Goal: Task Accomplishment & Management: Manage account settings

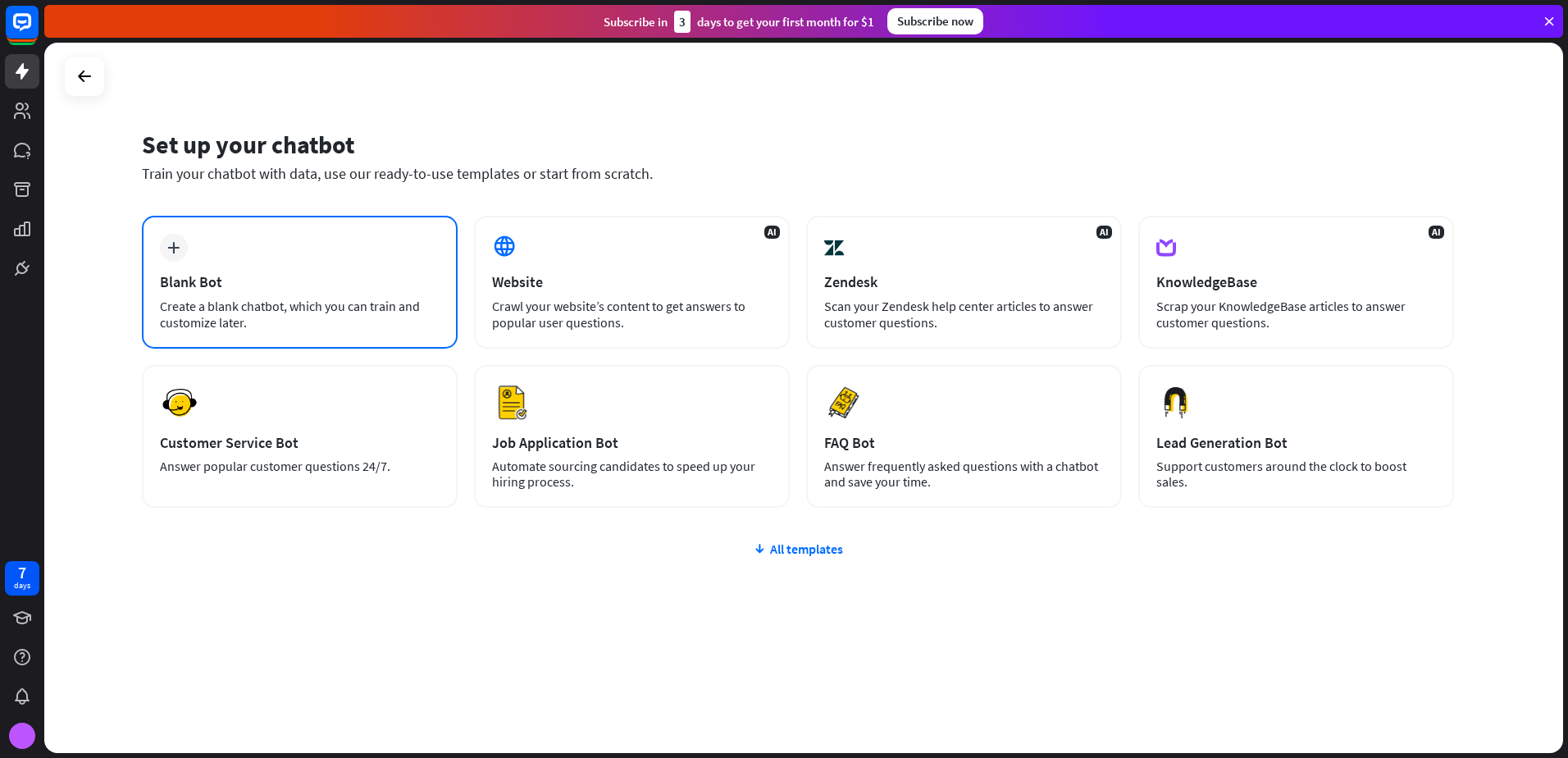
click at [421, 260] on div "plus Blank Bot Create a blank chatbot, which you can train and customize later." at bounding box center [299, 282] width 315 height 133
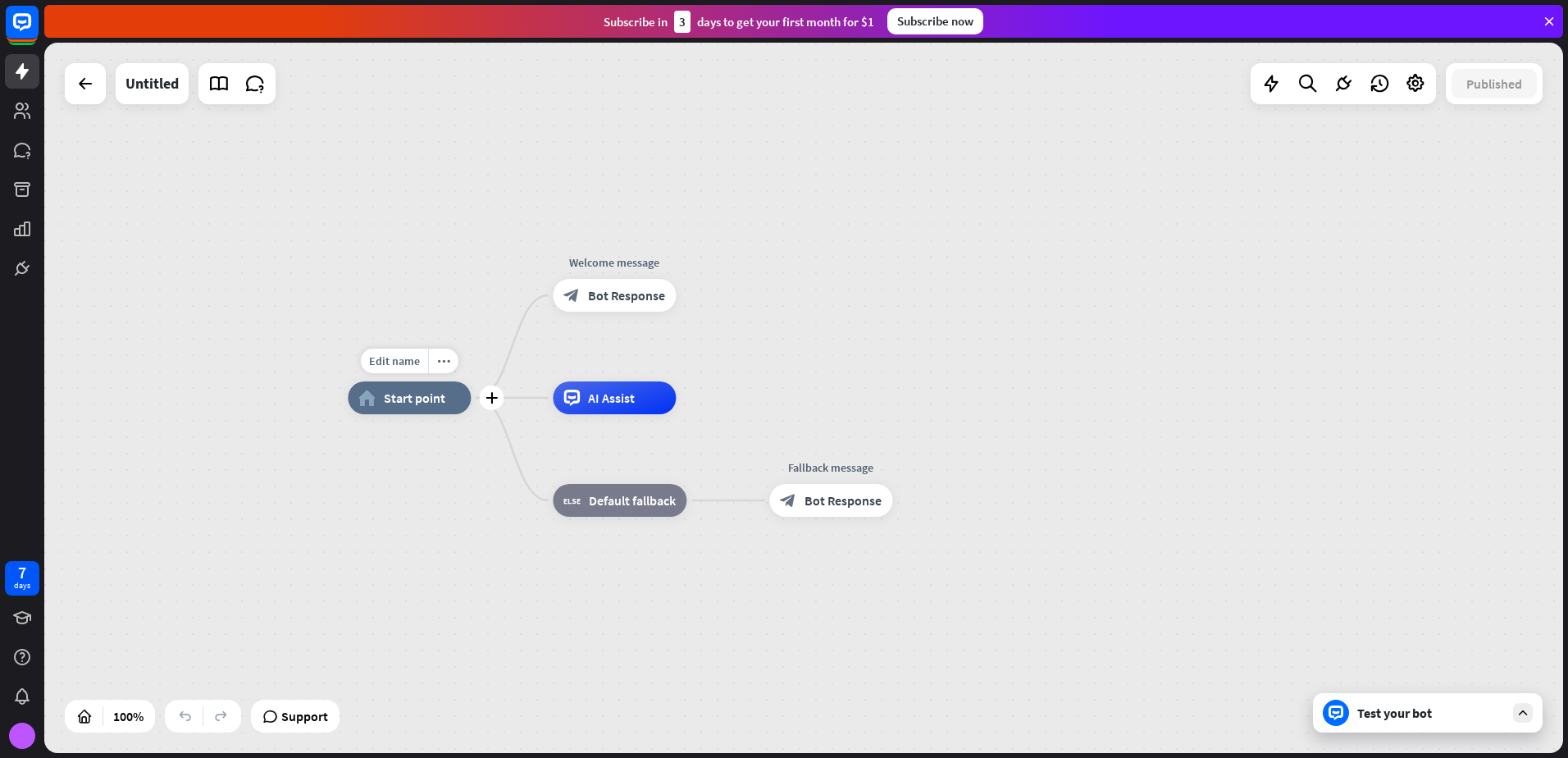
click at [449, 410] on div "home_2 Start point" at bounding box center [409, 399] width 123 height 33
click at [28, 742] on img at bounding box center [21, 736] width 26 height 26
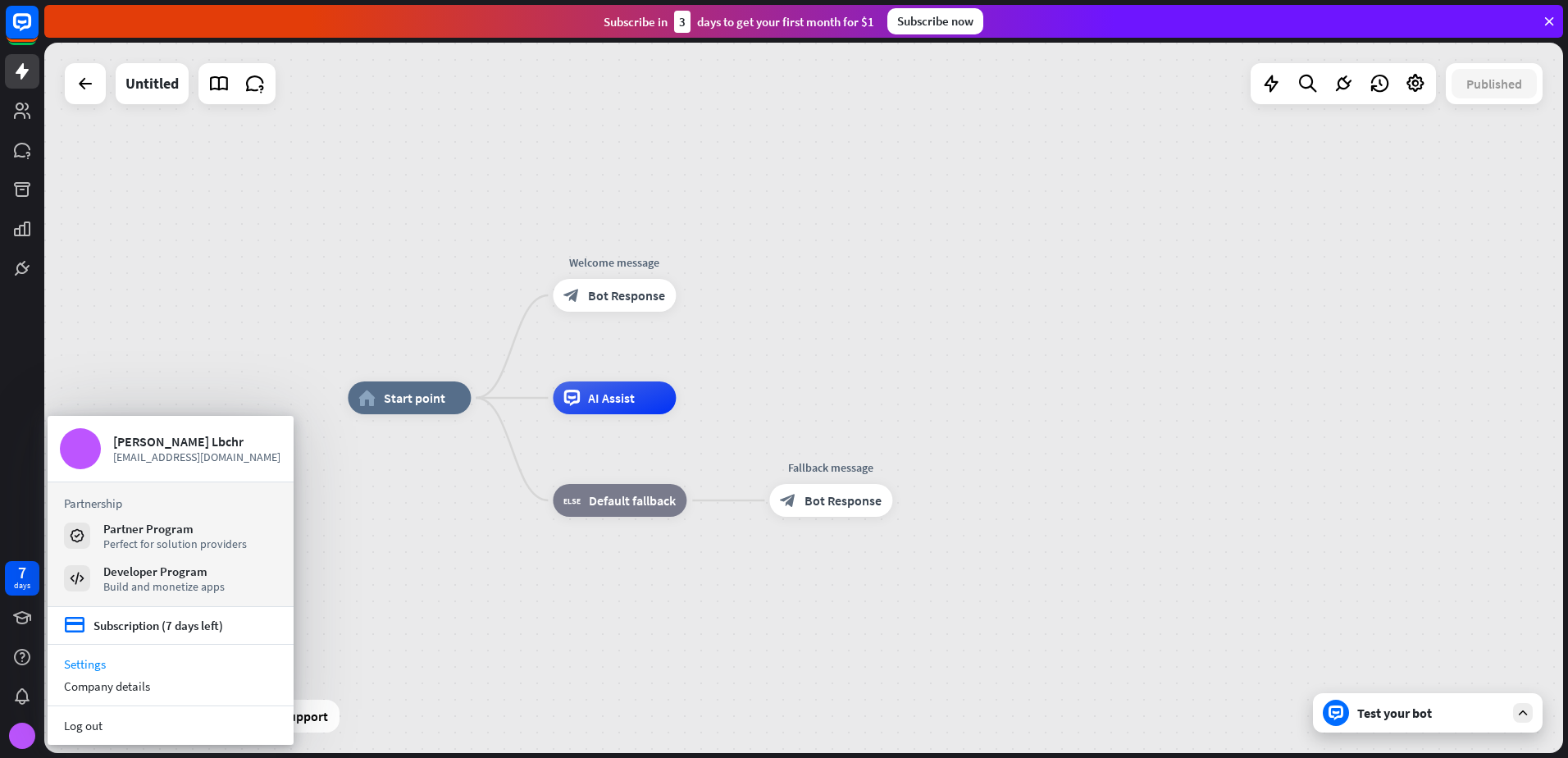
click at [156, 664] on link "Settings" at bounding box center [171, 664] width 246 height 22
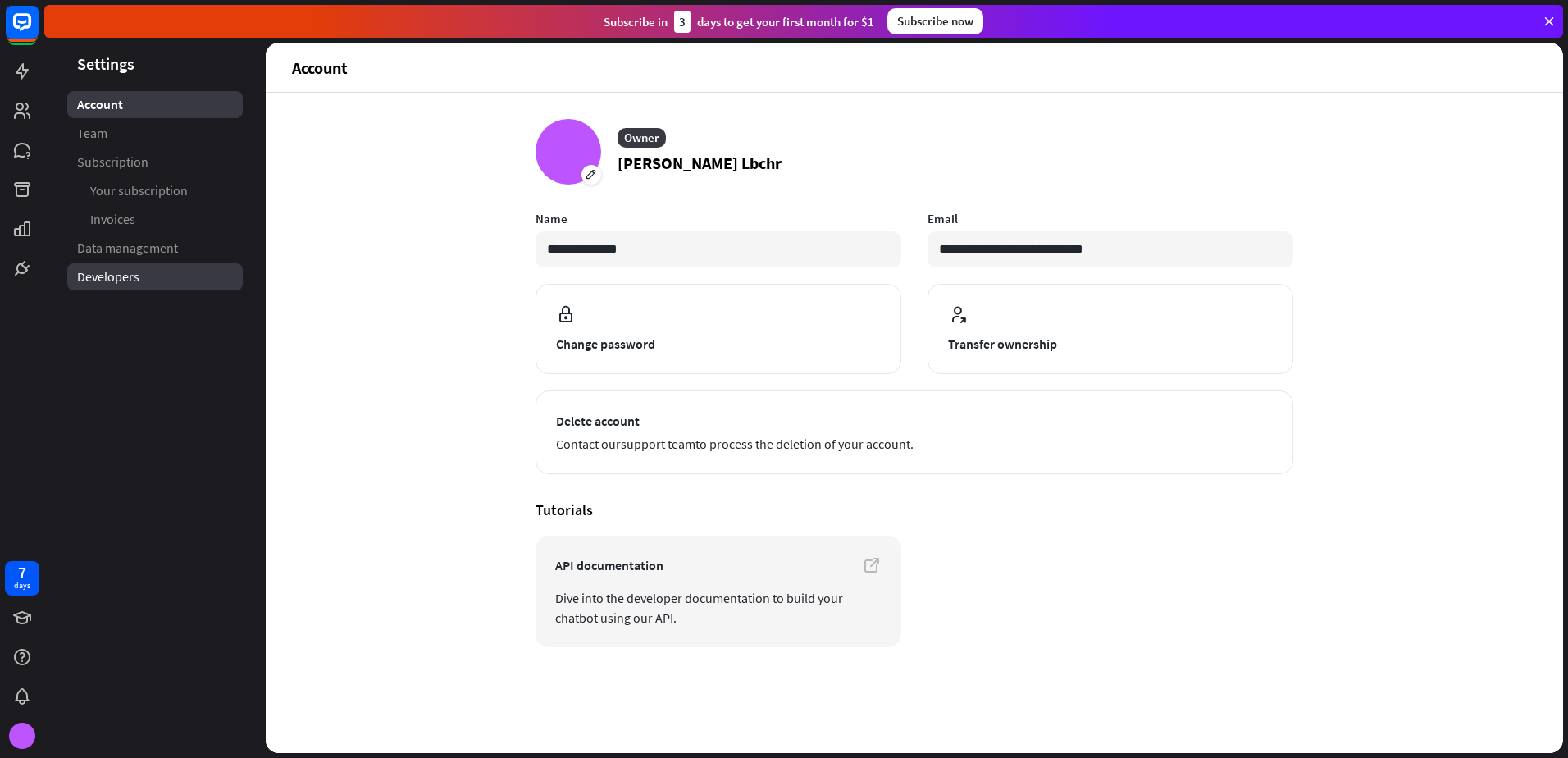
click at [111, 278] on span "Developers" at bounding box center [108, 277] width 62 height 18
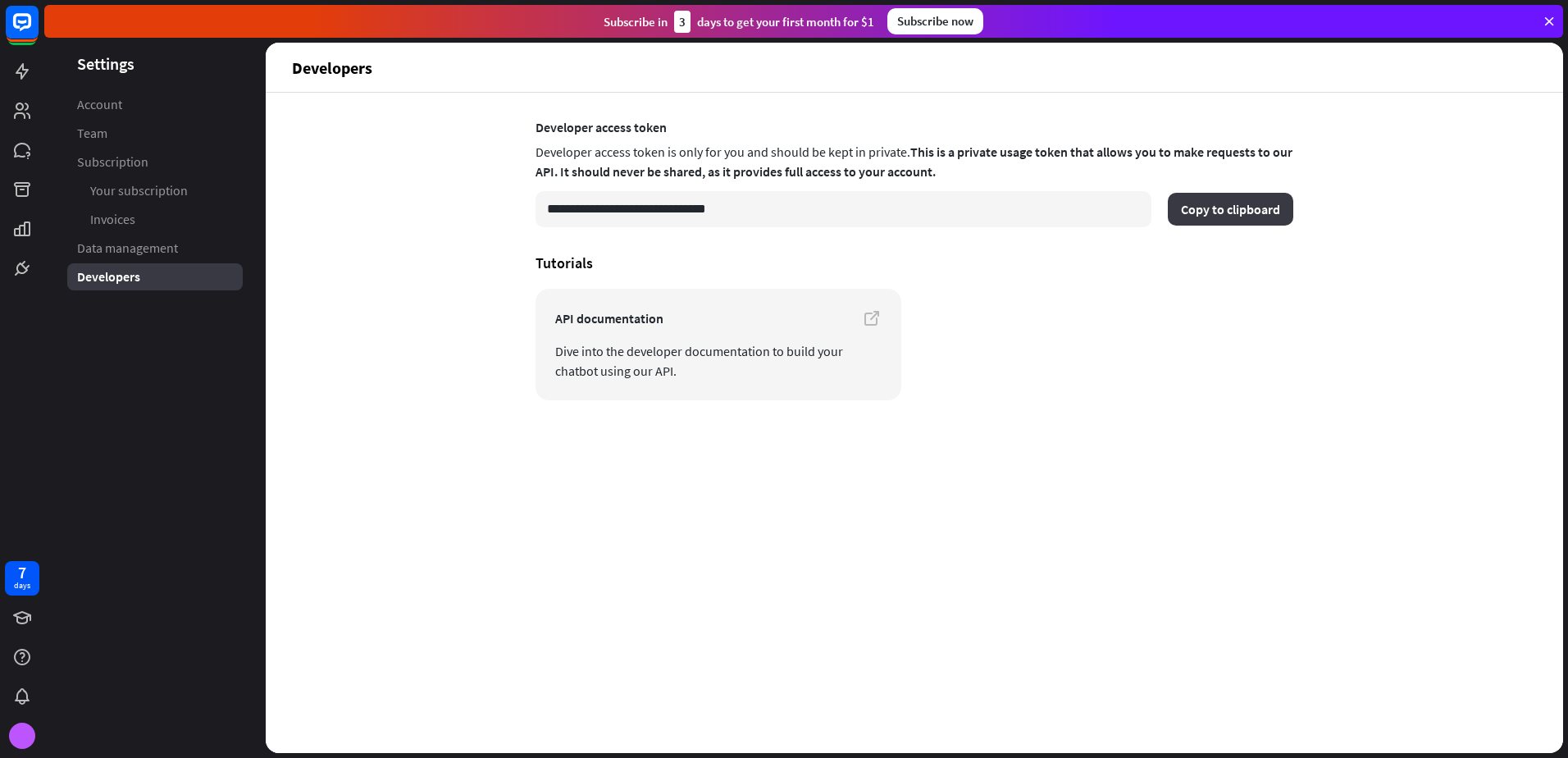
click at [1252, 211] on button "Copy to clipboard" at bounding box center [1230, 209] width 126 height 33
click at [21, 35] on rect at bounding box center [21, 21] width 36 height 36
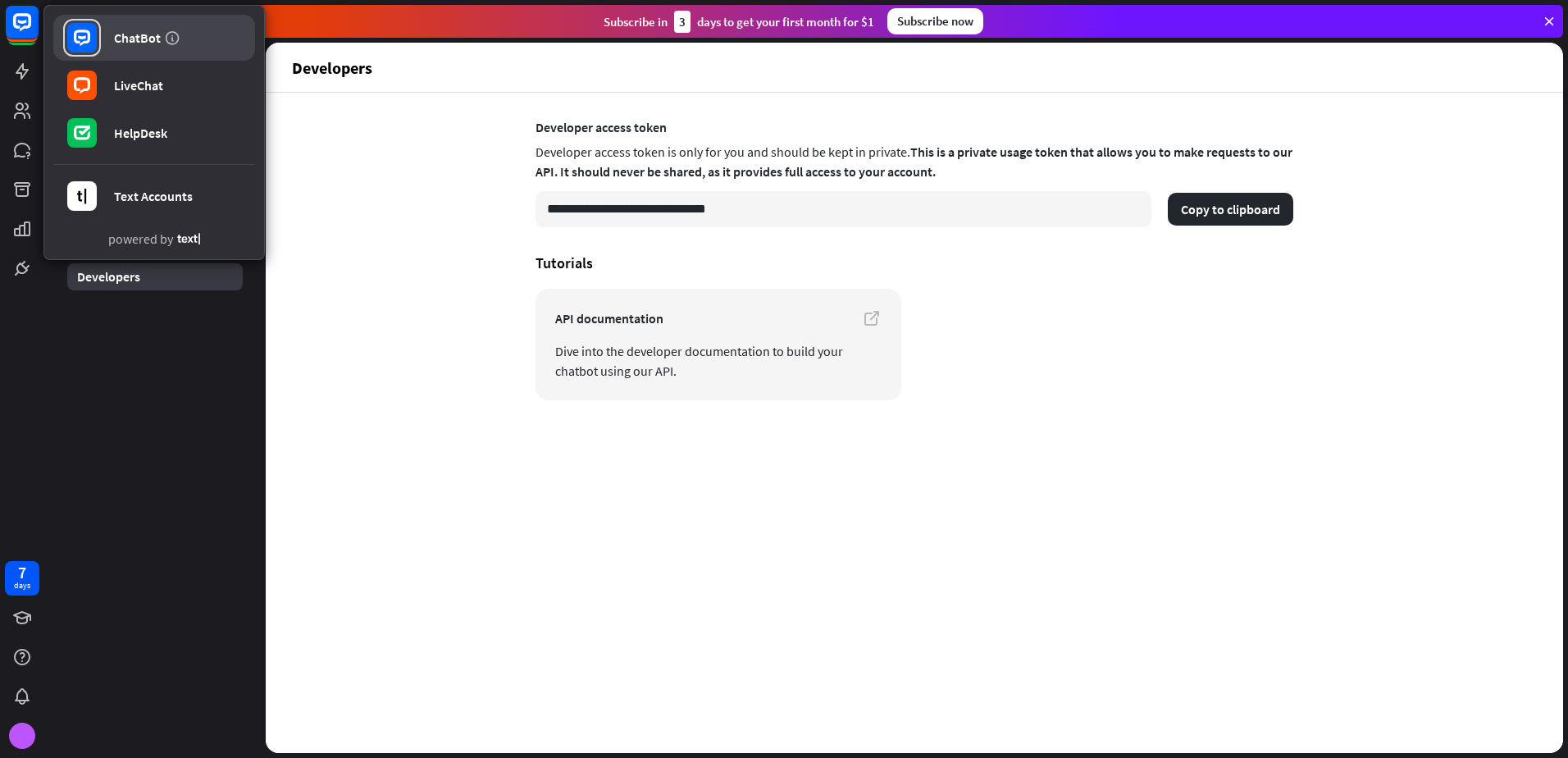
click at [121, 31] on div "ChatBot" at bounding box center [138, 37] width 47 height 17
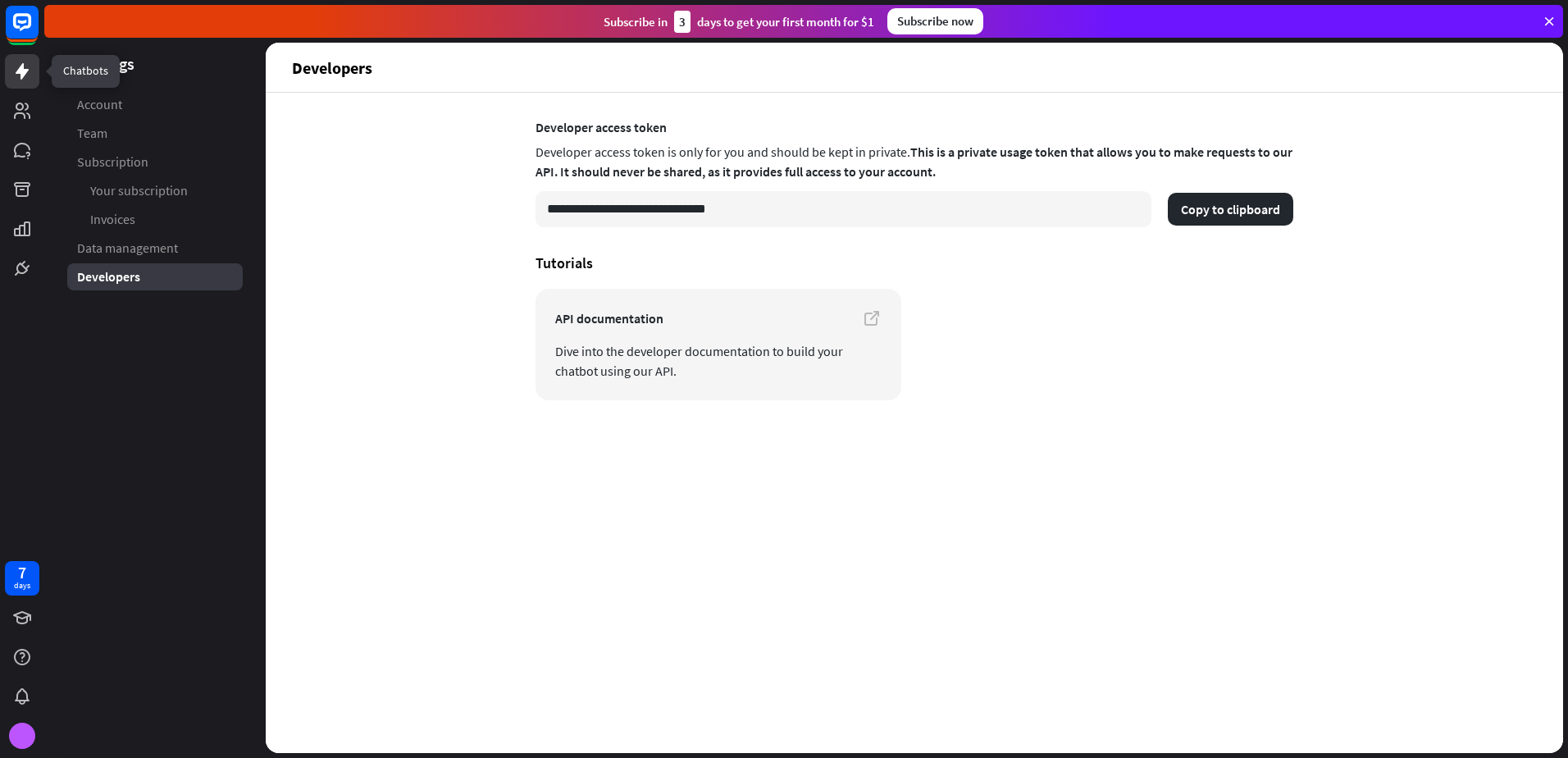
click at [23, 78] on icon at bounding box center [22, 71] width 20 height 20
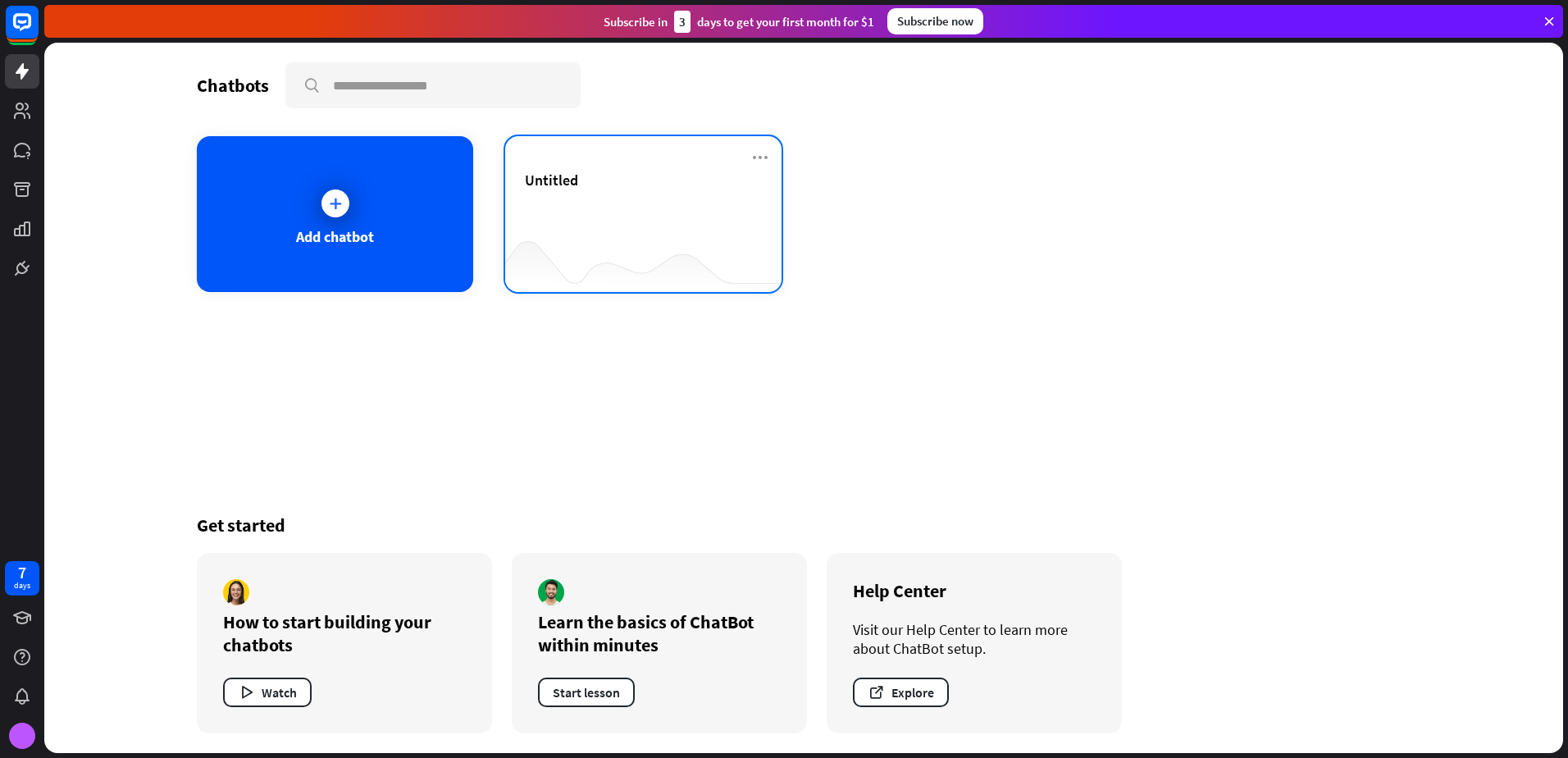
click at [569, 218] on div "Untitled" at bounding box center [643, 199] width 237 height 58
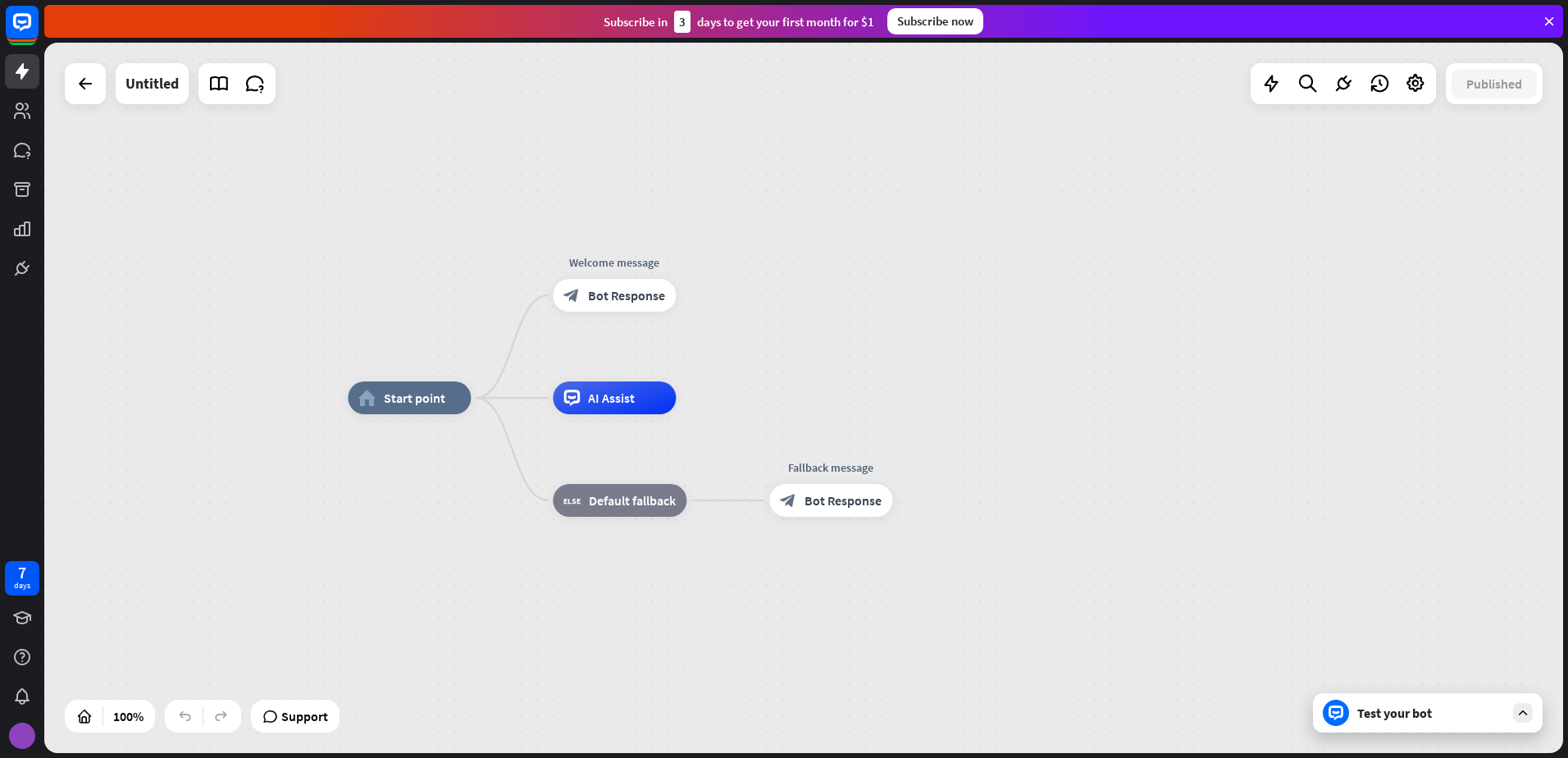
click at [22, 741] on img at bounding box center [21, 736] width 26 height 26
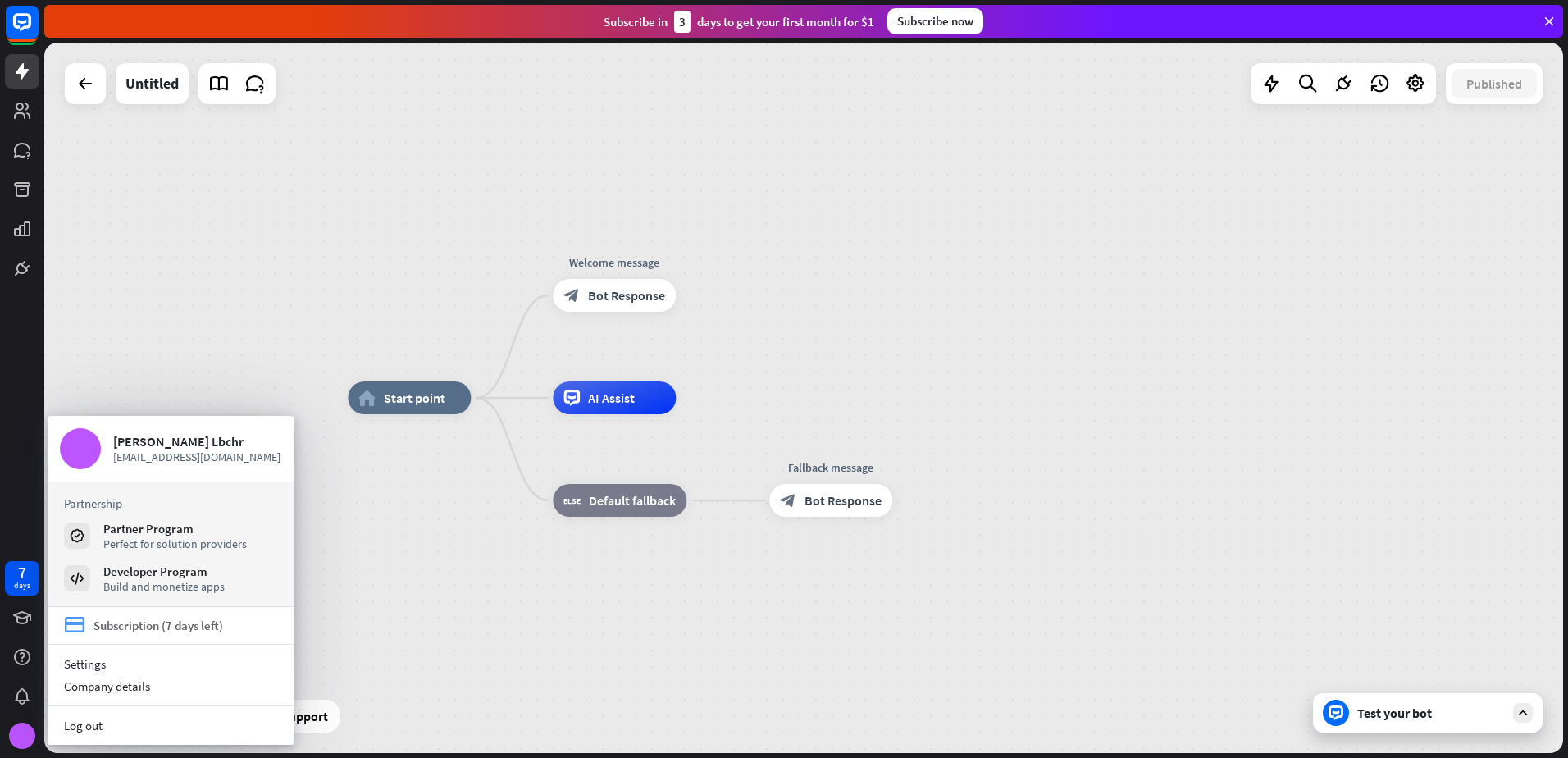
click at [103, 633] on link "credit_card Subscription (7 days left)" at bounding box center [144, 625] width 159 height 21
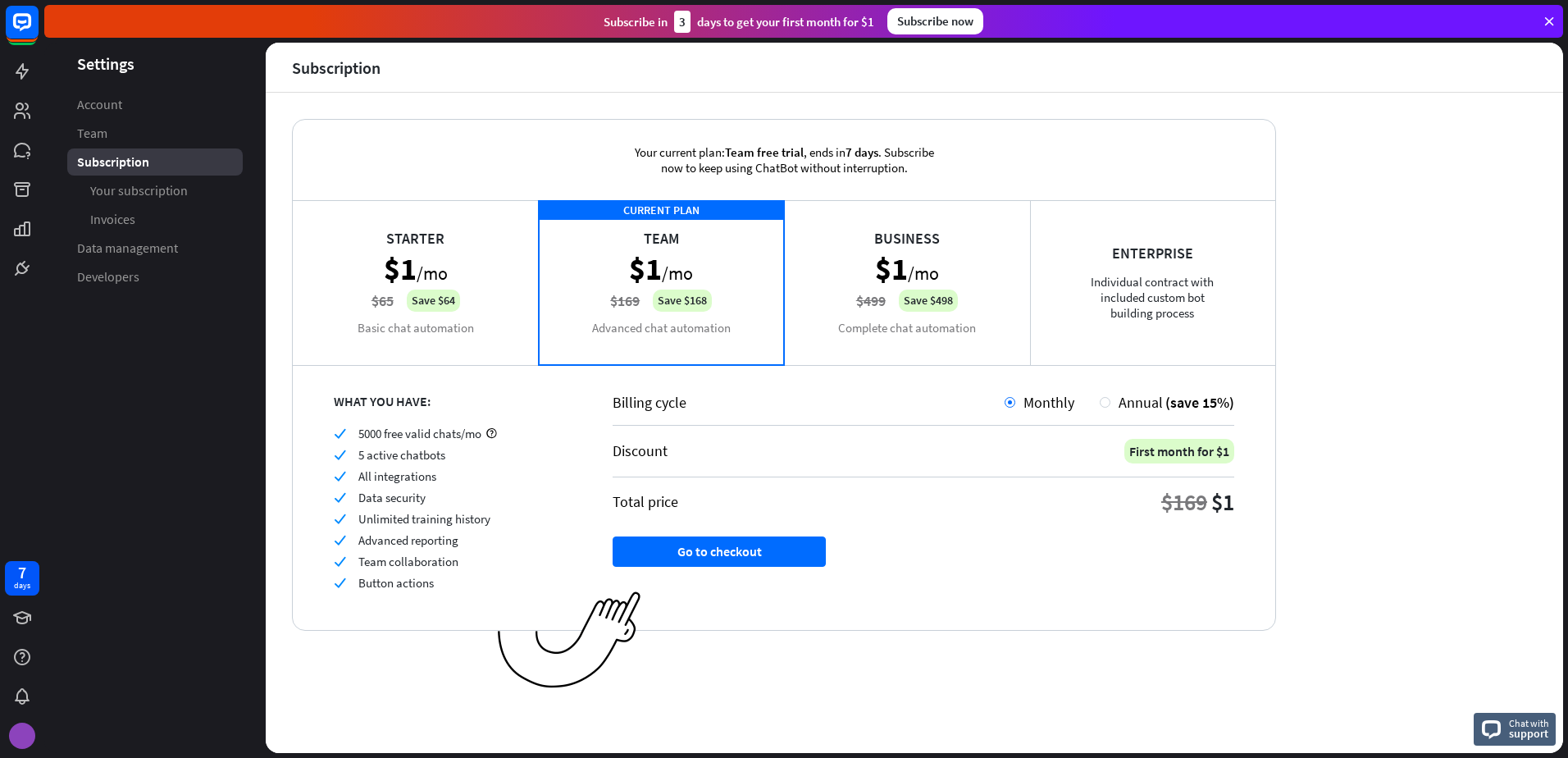
click at [23, 740] on img at bounding box center [21, 736] width 26 height 26
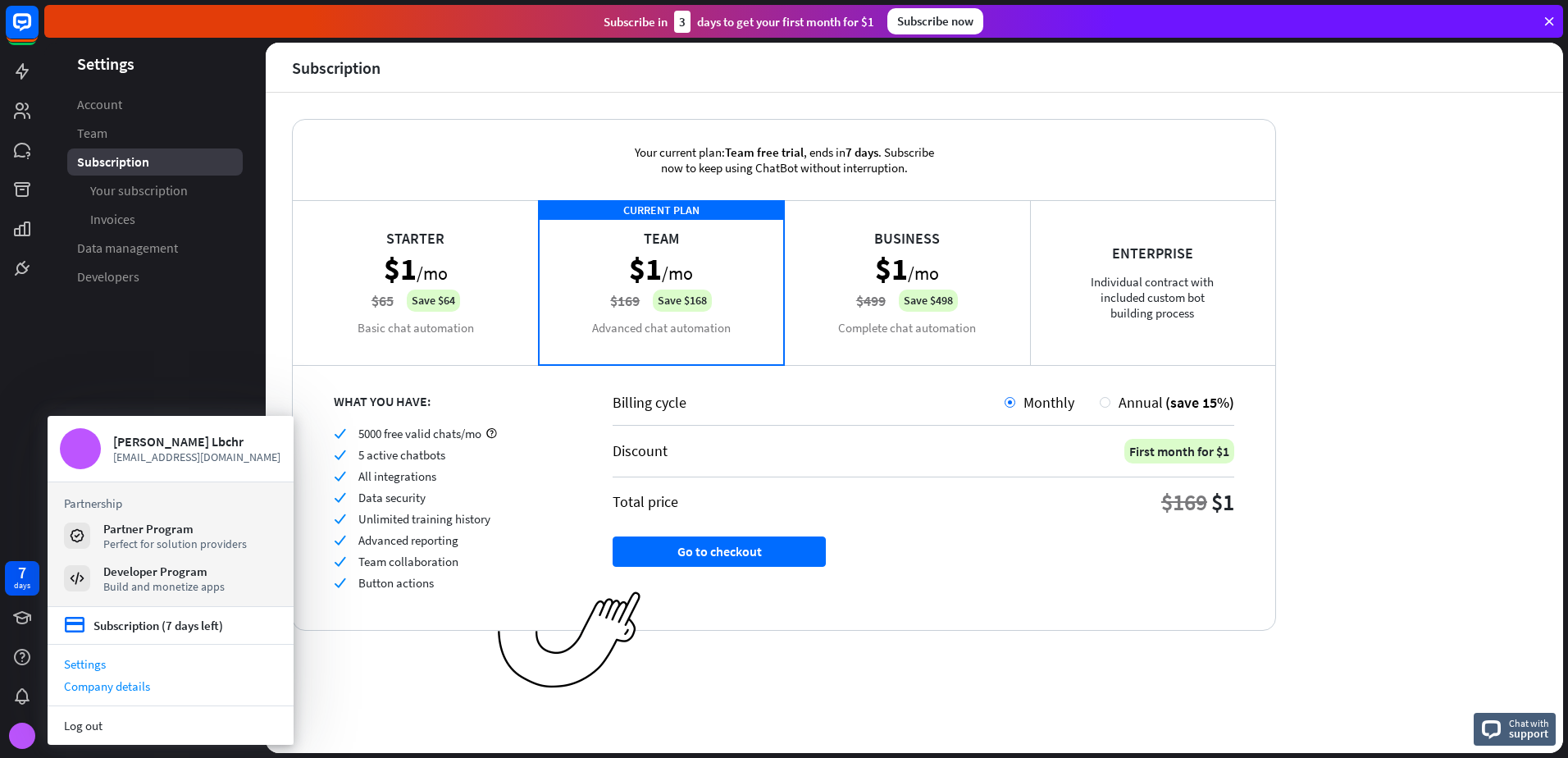
click at [90, 687] on div "Company details" at bounding box center [171, 686] width 246 height 22
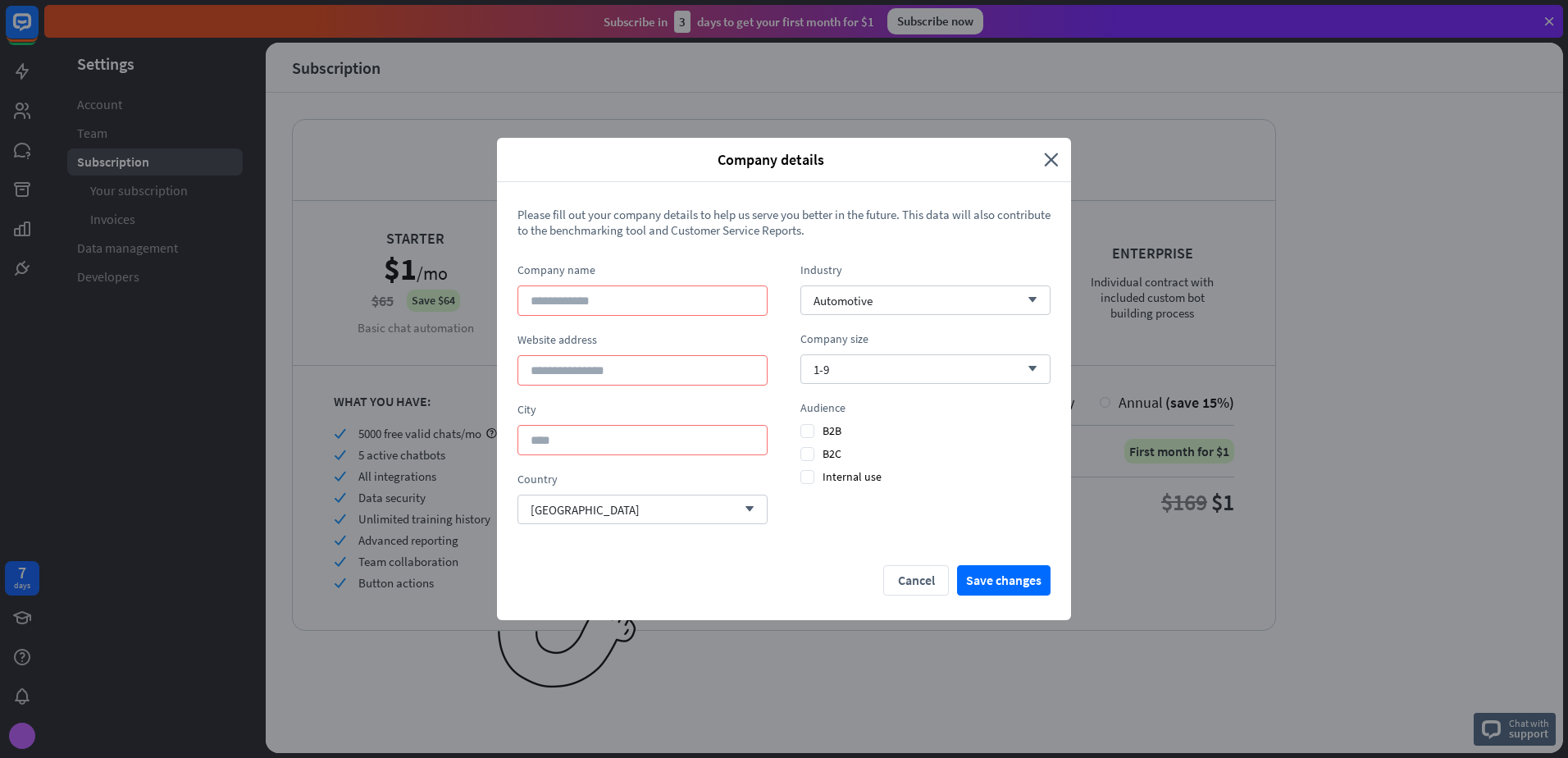
click at [0, 726] on html "7 days Company details close Please fill out your company details to help us se…" at bounding box center [784, 379] width 1568 height 758
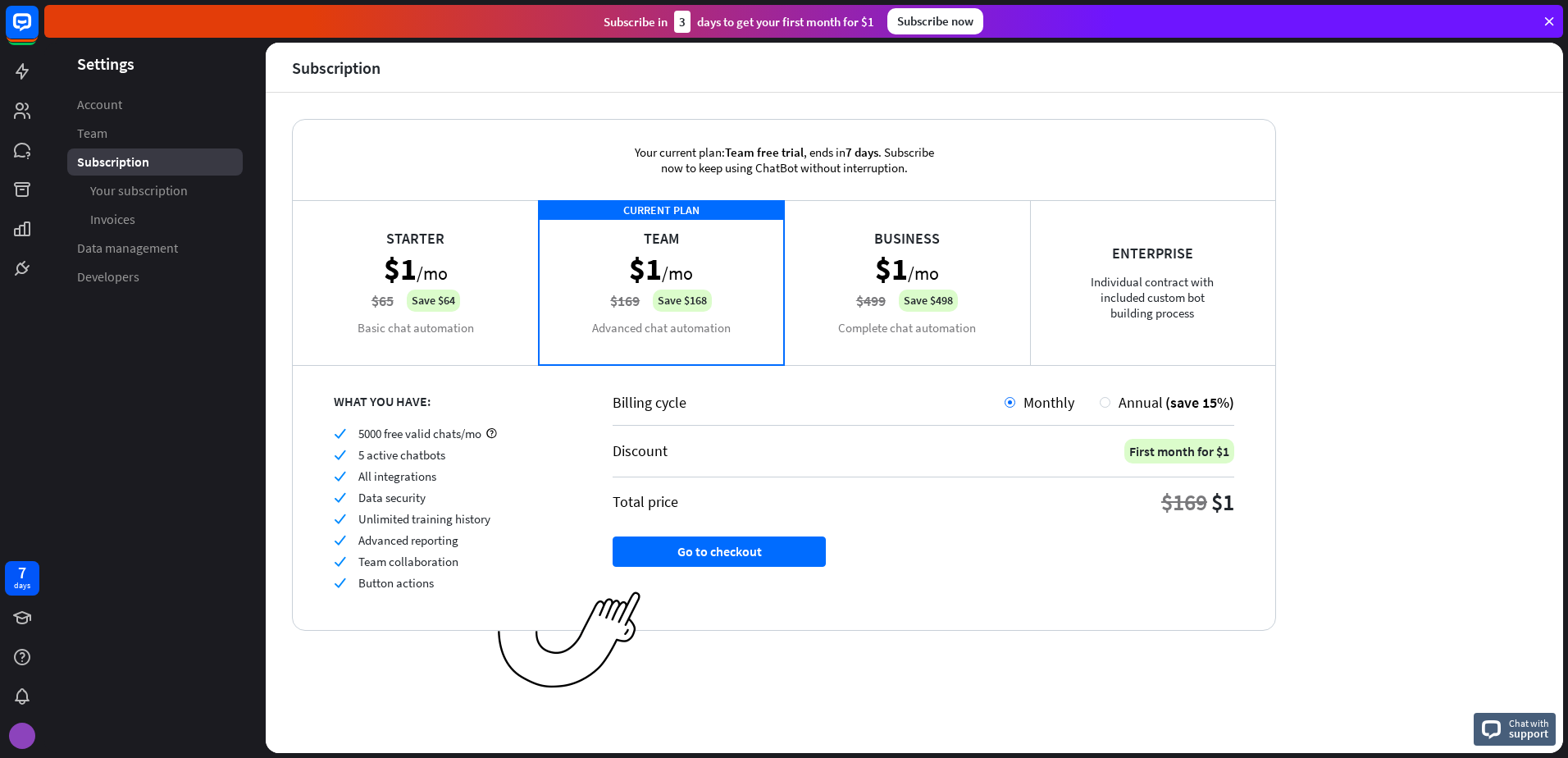
click at [13, 732] on img at bounding box center [21, 736] width 26 height 26
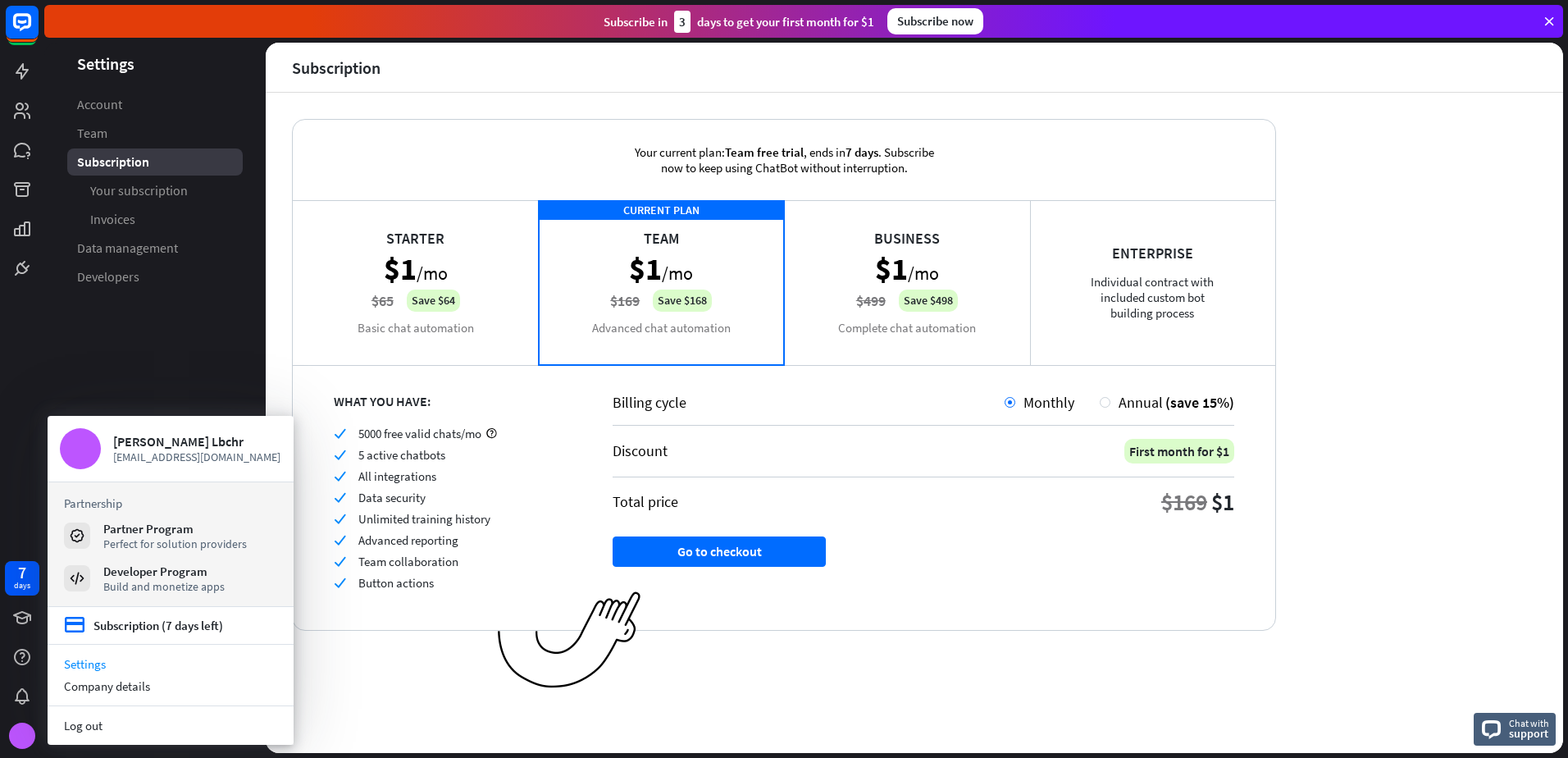
click at [83, 659] on link "Settings" at bounding box center [171, 664] width 246 height 22
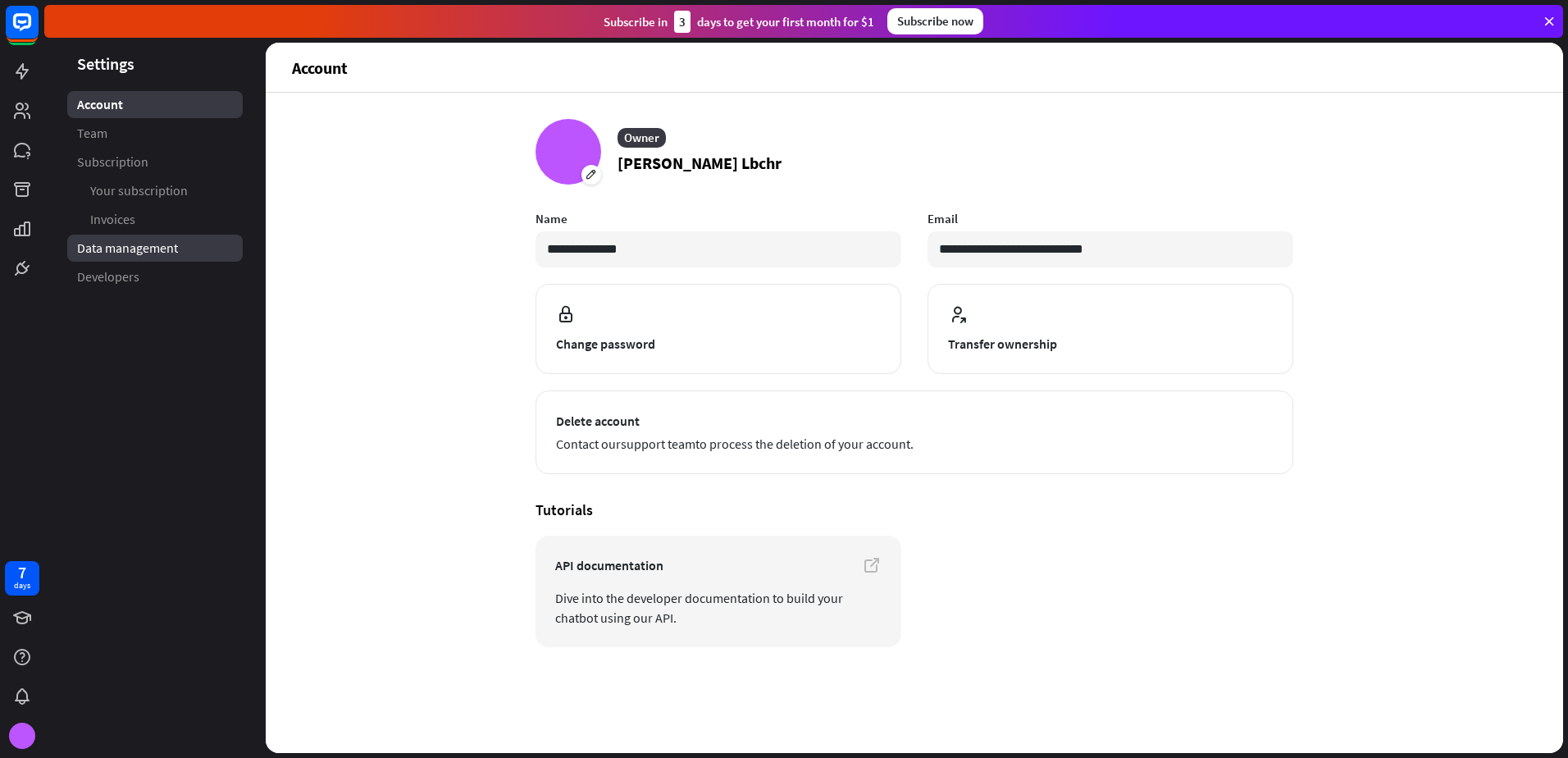
click at [154, 252] on span "Data management" at bounding box center [127, 248] width 101 height 18
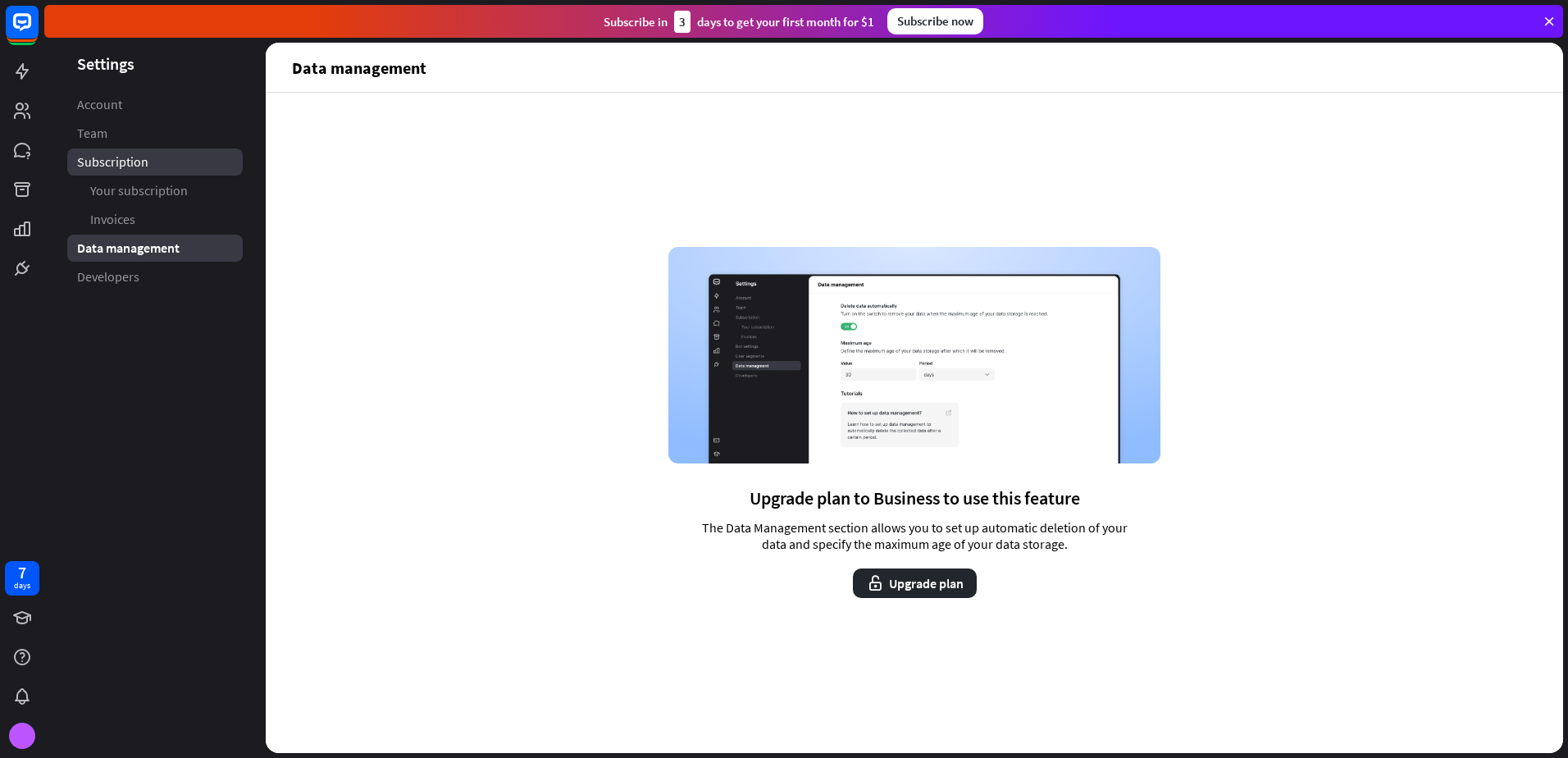
click at [154, 157] on link "Subscription" at bounding box center [155, 162] width 176 height 27
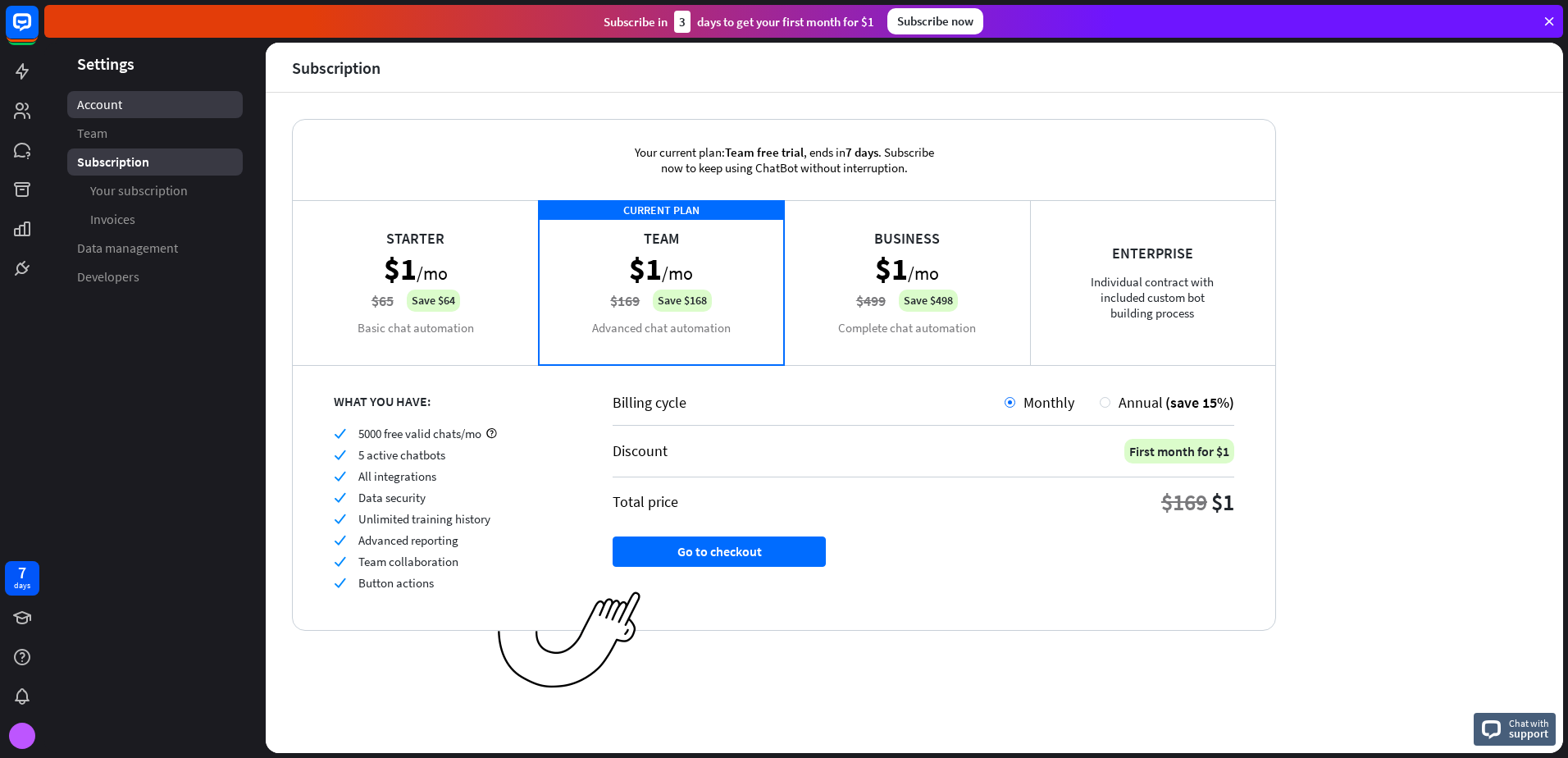
click at [100, 103] on span "Account" at bounding box center [100, 105] width 45 height 18
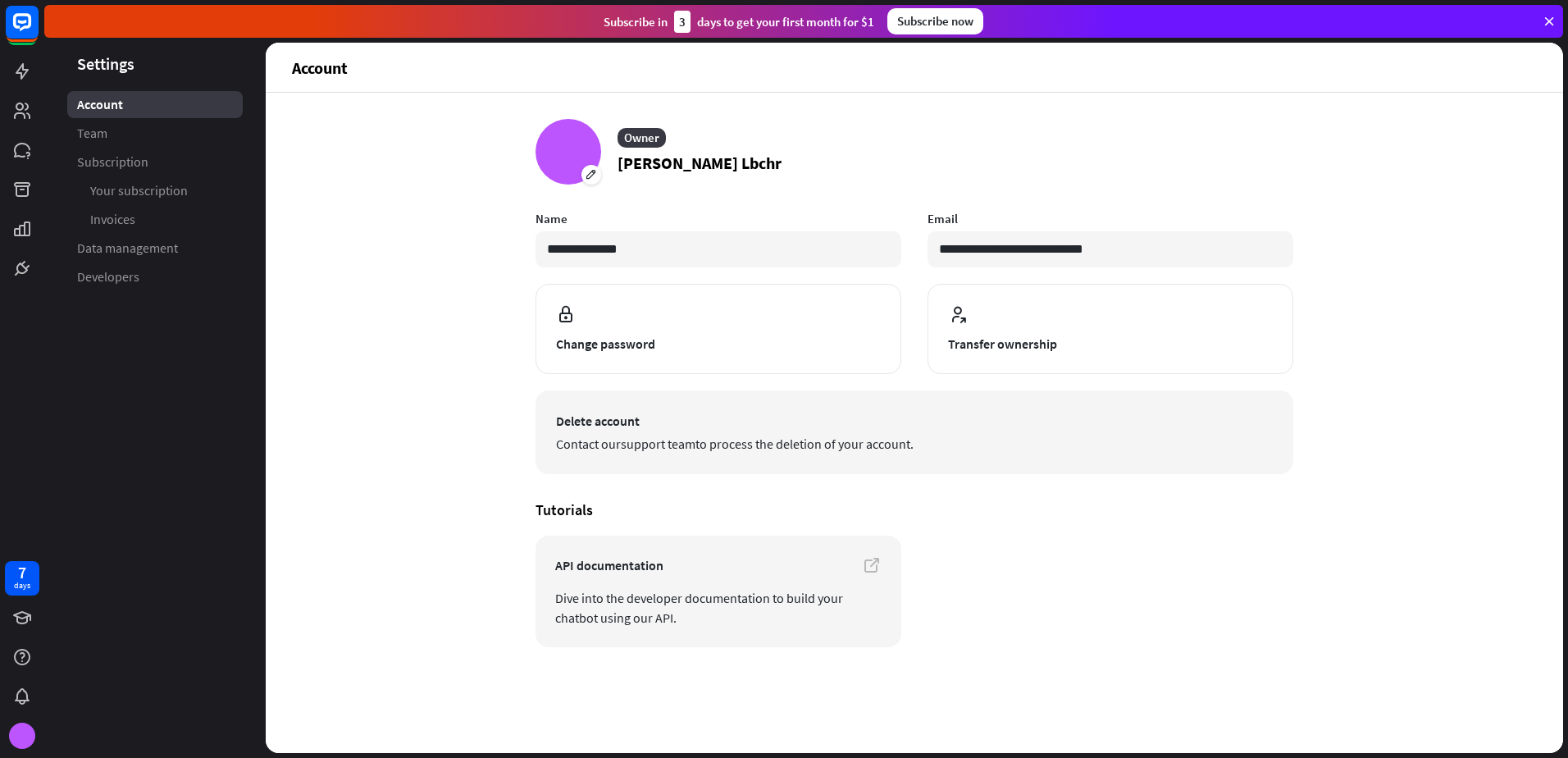
click at [597, 425] on span "Delete account" at bounding box center [914, 421] width 717 height 20
